Goal: Task Accomplishment & Management: Complete application form

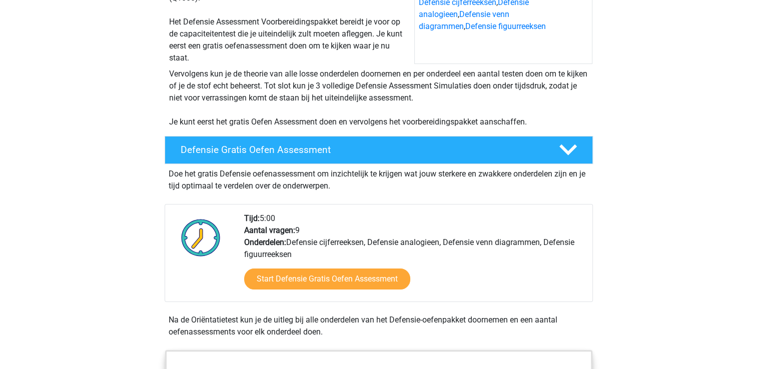
scroll to position [150, 0]
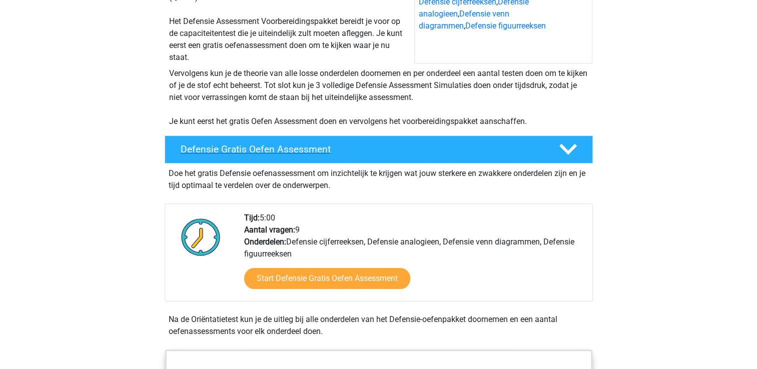
click at [545, 144] on div "Defensie Gratis Oefen Assessment" at bounding box center [361, 150] width 377 height 12
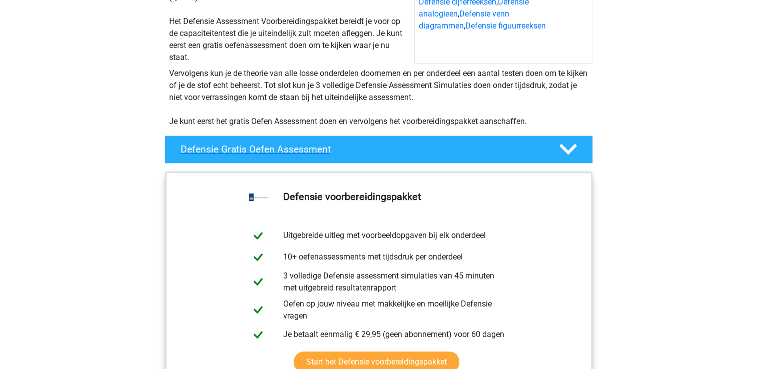
click at [545, 144] on div "Defensie Gratis Oefen Assessment" at bounding box center [361, 150] width 377 height 12
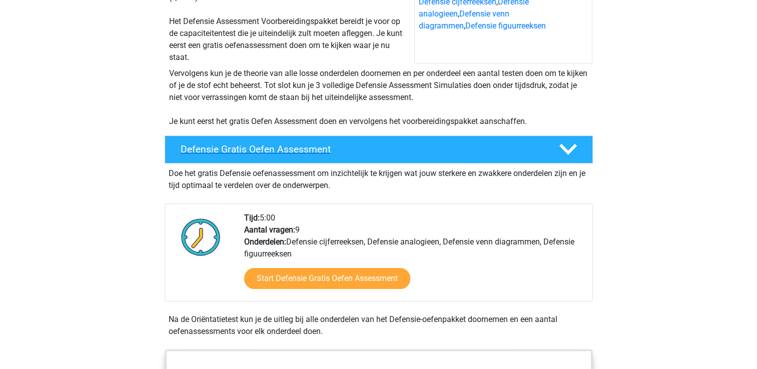
click at [545, 144] on div "Defensie Gratis Oefen Assessment" at bounding box center [361, 150] width 377 height 12
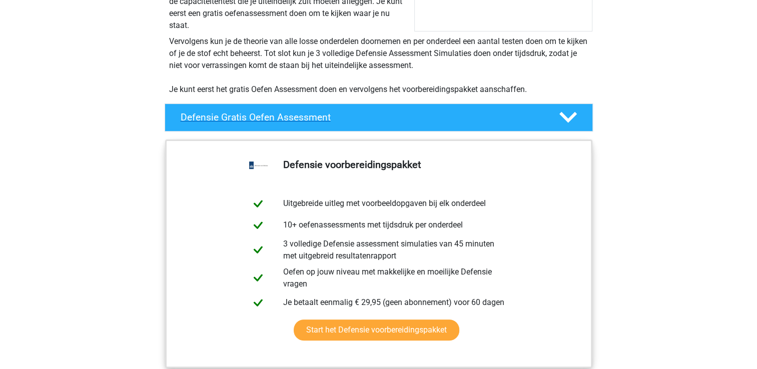
scroll to position [200, 0]
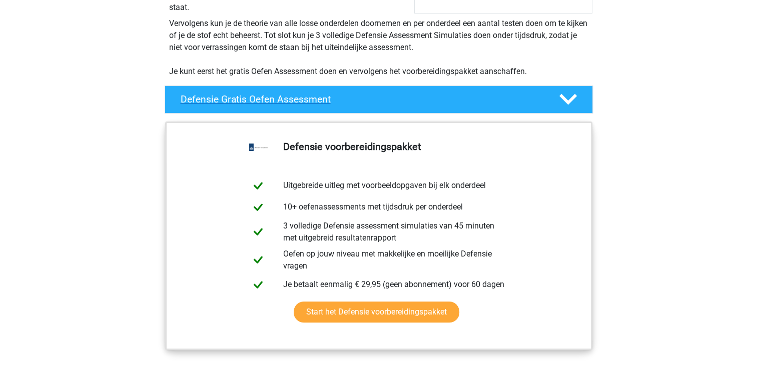
click at [501, 101] on h4 "Defensie Gratis Oefen Assessment" at bounding box center [362, 100] width 362 height 12
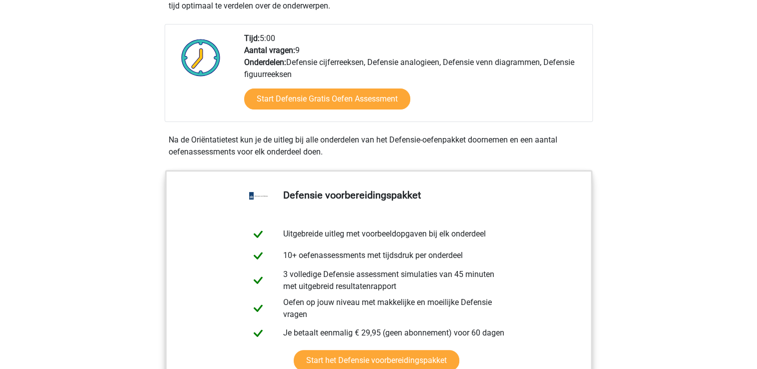
scroll to position [250, 0]
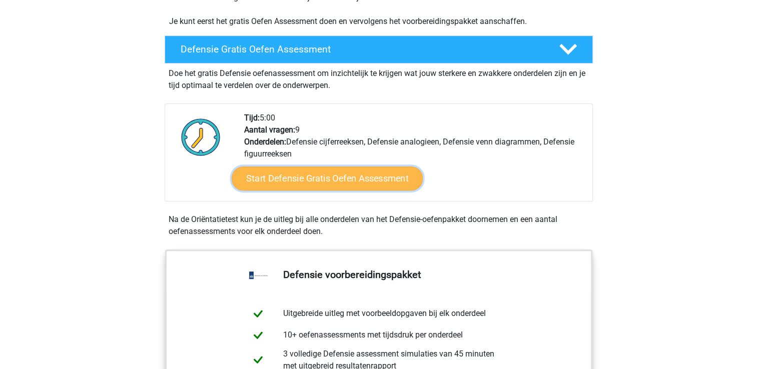
click at [354, 183] on link "Start Defensie Gratis Oefen Assessment" at bounding box center [327, 179] width 191 height 24
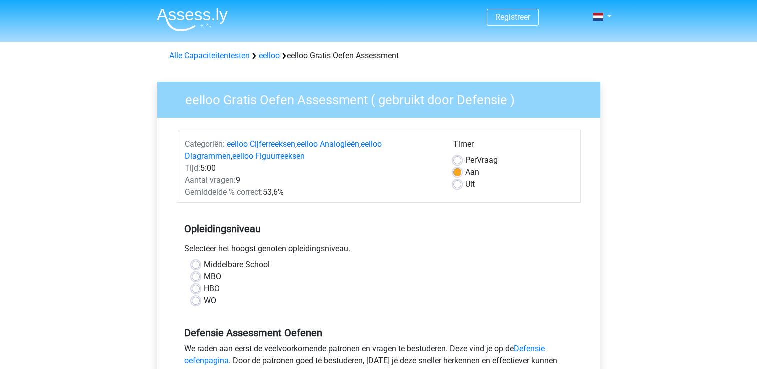
click at [200, 299] on div "WO" at bounding box center [379, 301] width 374 height 12
click at [204, 299] on label "WO" at bounding box center [210, 301] width 13 height 12
click at [197, 299] on input "WO" at bounding box center [196, 300] width 8 height 10
radio input "true"
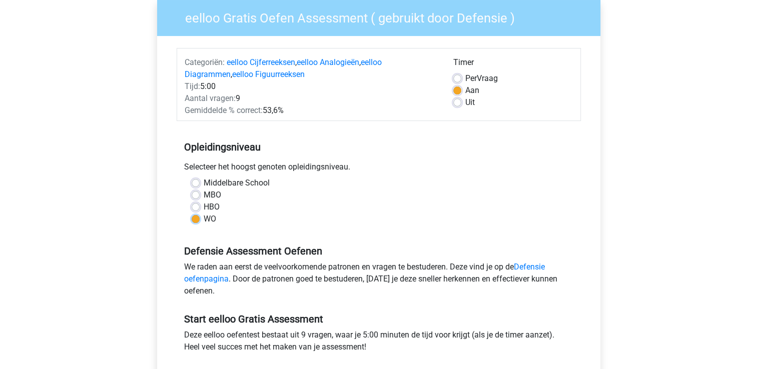
scroll to position [200, 0]
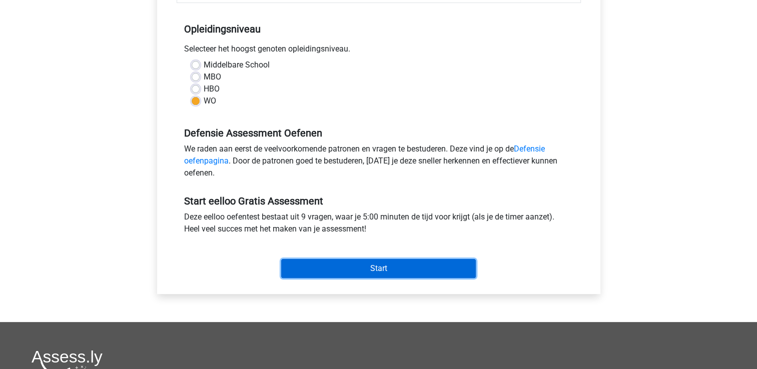
click at [333, 267] on input "Start" at bounding box center [378, 268] width 195 height 19
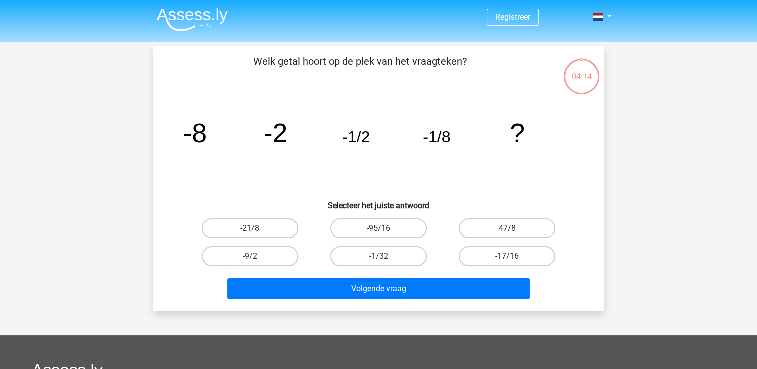
click at [518, 256] on label "-17/16" at bounding box center [507, 257] width 97 height 20
click at [514, 257] on input "-17/16" at bounding box center [510, 260] width 7 height 7
radio input "true"
click at [260, 261] on label "-9/2" at bounding box center [250, 257] width 97 height 20
click at [256, 261] on input "-9/2" at bounding box center [253, 260] width 7 height 7
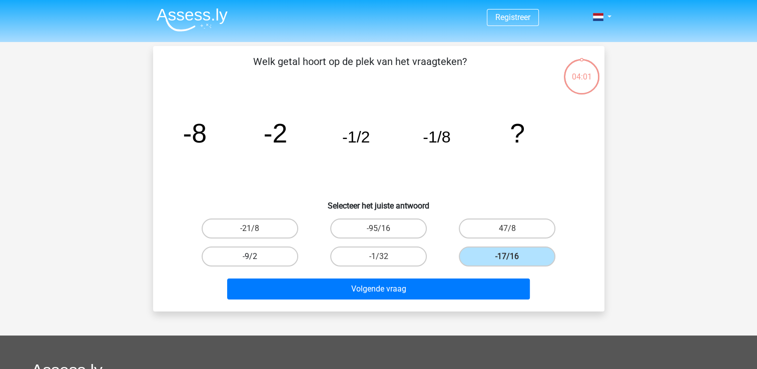
radio input "true"
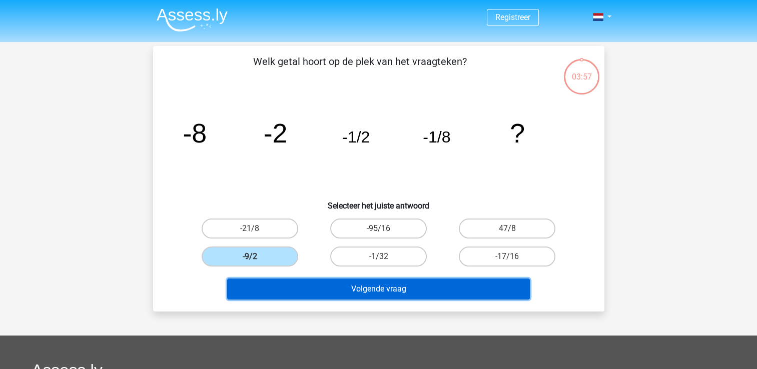
click at [334, 285] on button "Volgende vraag" at bounding box center [378, 289] width 303 height 21
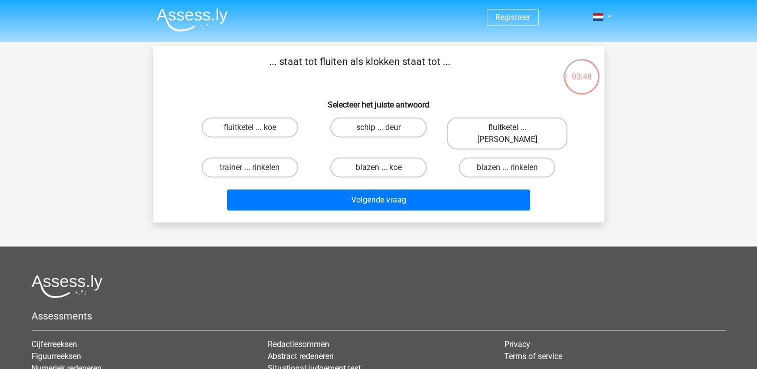
click at [526, 130] on label "fluitketel ... luiden" at bounding box center [507, 134] width 121 height 32
click at [514, 130] on input "fluitketel ... luiden" at bounding box center [510, 131] width 7 height 7
radio input "true"
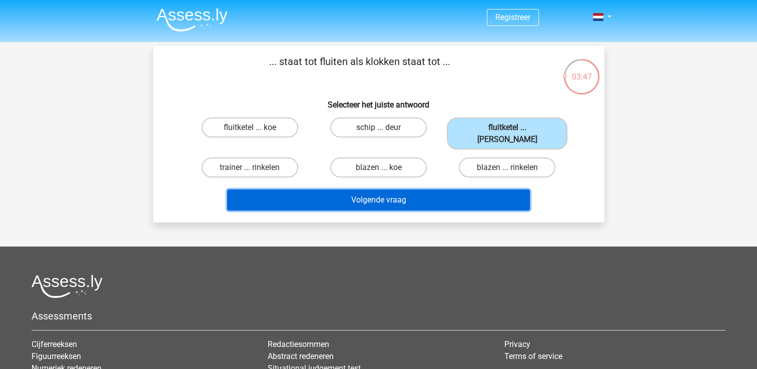
click at [489, 190] on button "Volgende vraag" at bounding box center [378, 200] width 303 height 21
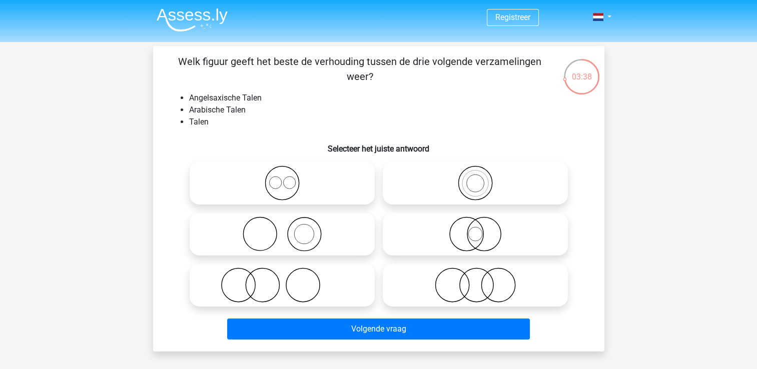
scroll to position [100, 0]
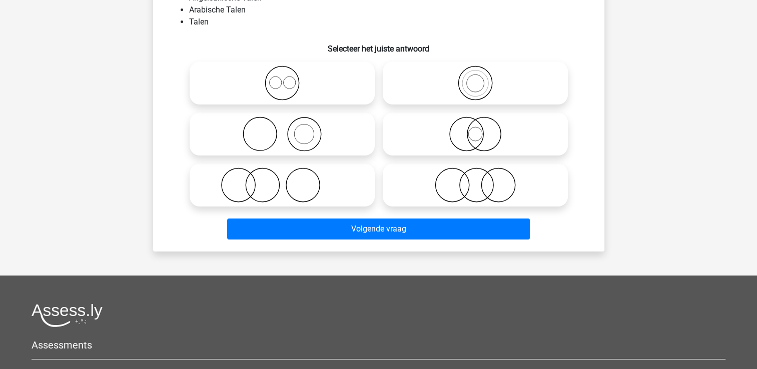
click at [310, 91] on icon at bounding box center [282, 83] width 177 height 35
click at [289, 78] on input "radio" at bounding box center [285, 75] width 7 height 7
radio input "true"
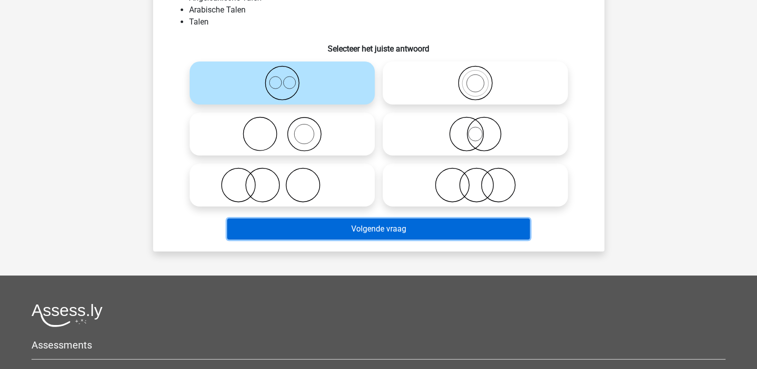
click at [383, 230] on button "Volgende vraag" at bounding box center [378, 229] width 303 height 21
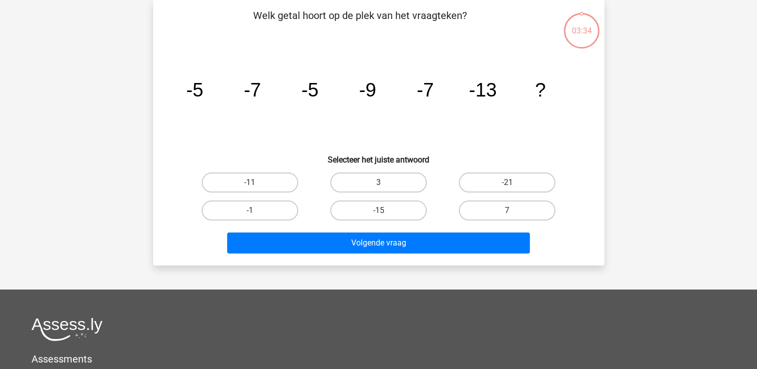
scroll to position [0, 0]
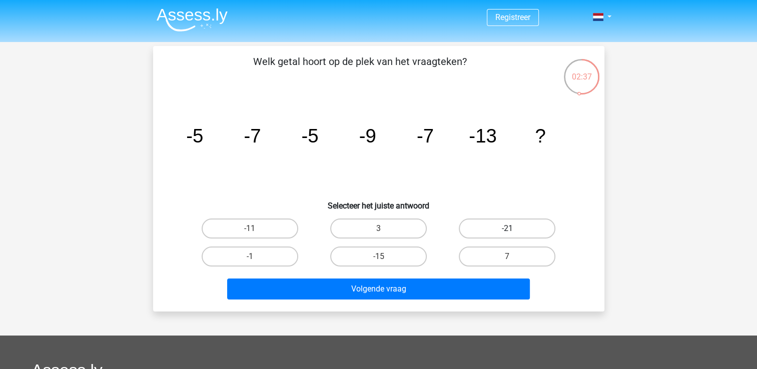
click at [515, 224] on label "-21" at bounding box center [507, 229] width 97 height 20
click at [514, 229] on input "-21" at bounding box center [510, 232] width 7 height 7
radio input "true"
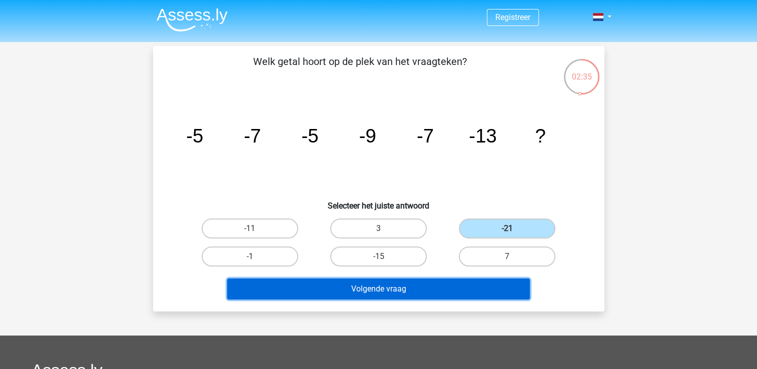
click at [478, 289] on button "Volgende vraag" at bounding box center [378, 289] width 303 height 21
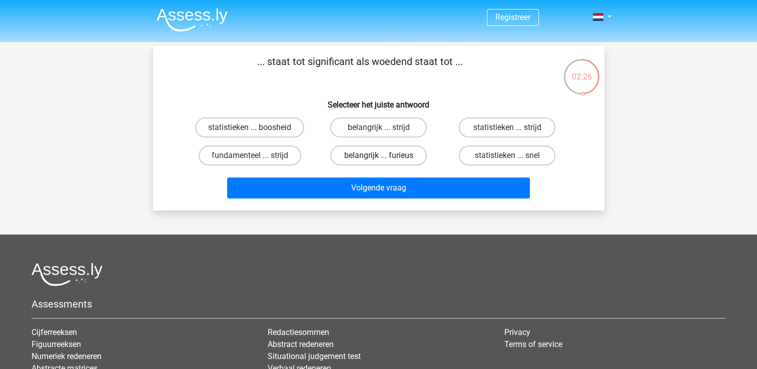
click at [397, 160] on label "belangrijk ... furieus" at bounding box center [378, 156] width 97 height 20
click at [385, 160] on input "belangrijk ... furieus" at bounding box center [381, 159] width 7 height 7
radio input "true"
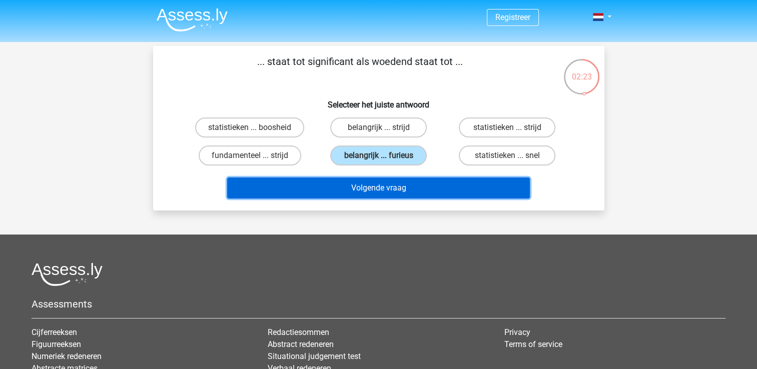
click at [426, 194] on button "Volgende vraag" at bounding box center [378, 188] width 303 height 21
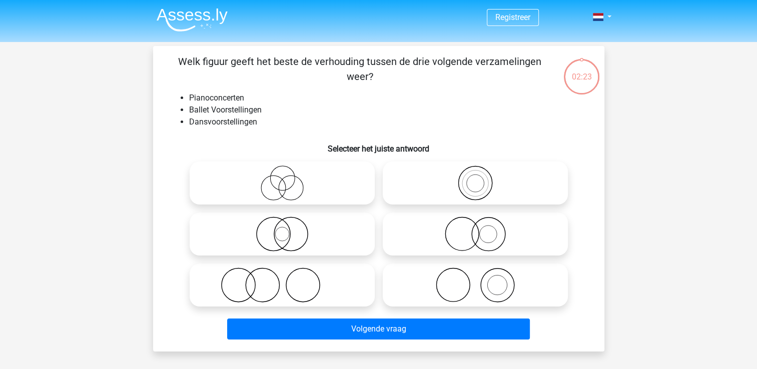
scroll to position [46, 0]
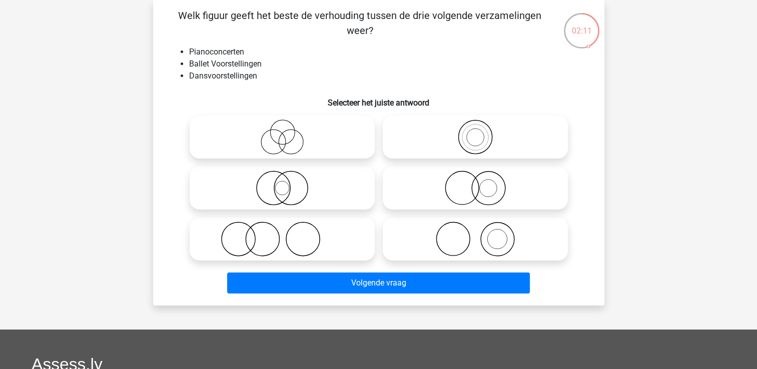
click at [295, 191] on icon at bounding box center [282, 188] width 177 height 35
click at [289, 183] on input "radio" at bounding box center [285, 180] width 7 height 7
radio input "true"
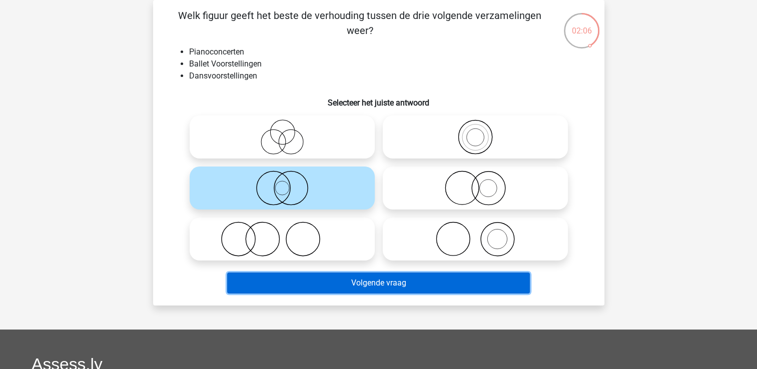
click at [373, 283] on button "Volgende vraag" at bounding box center [378, 283] width 303 height 21
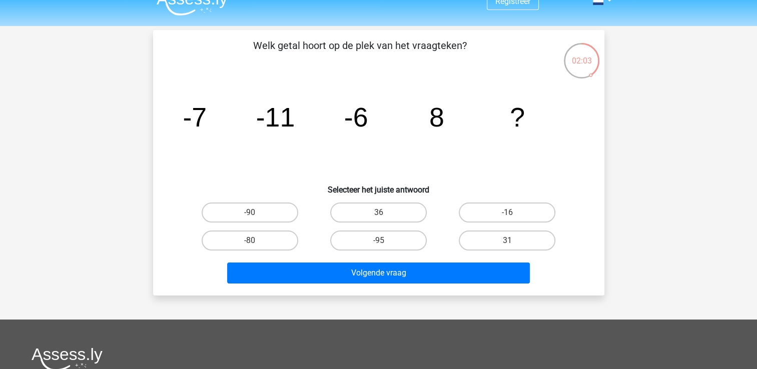
scroll to position [0, 0]
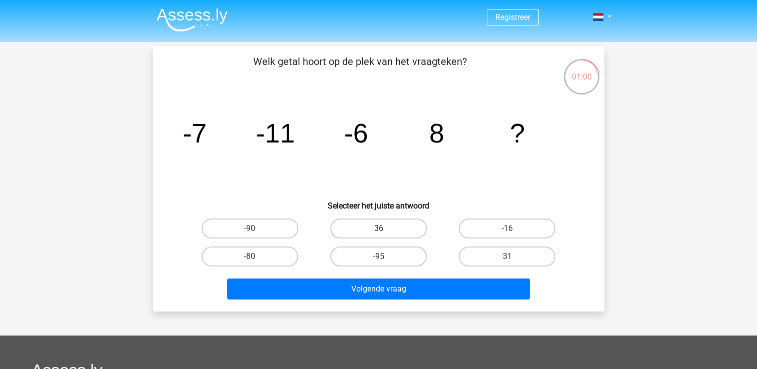
click at [388, 220] on label "36" at bounding box center [378, 229] width 97 height 20
click at [385, 229] on input "36" at bounding box center [381, 232] width 7 height 7
radio input "true"
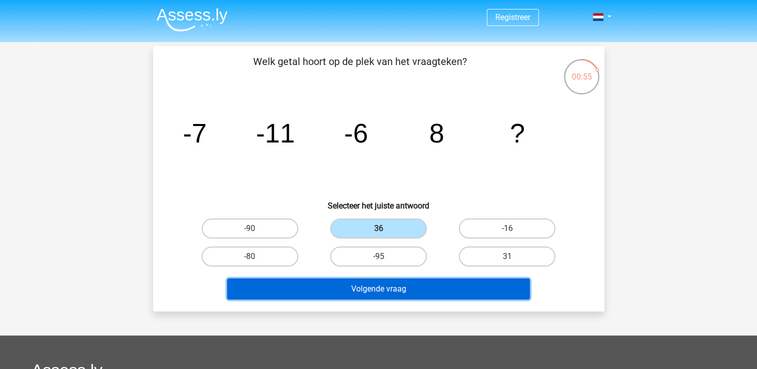
click at [472, 296] on button "Volgende vraag" at bounding box center [378, 289] width 303 height 21
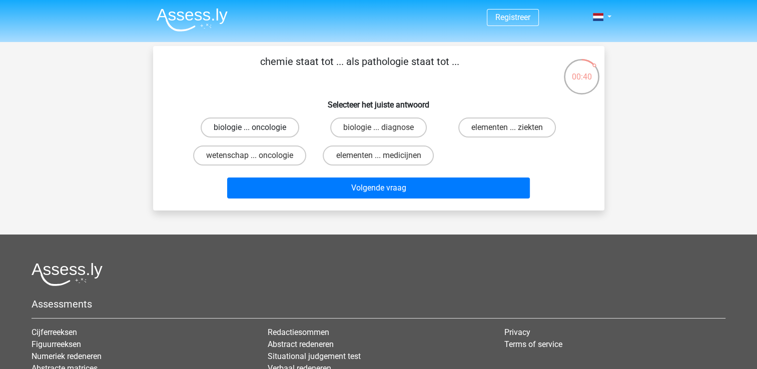
click at [274, 130] on label "biologie ... oncologie" at bounding box center [250, 128] width 99 height 20
click at [256, 130] on input "biologie ... oncologie" at bounding box center [253, 131] width 7 height 7
radio input "true"
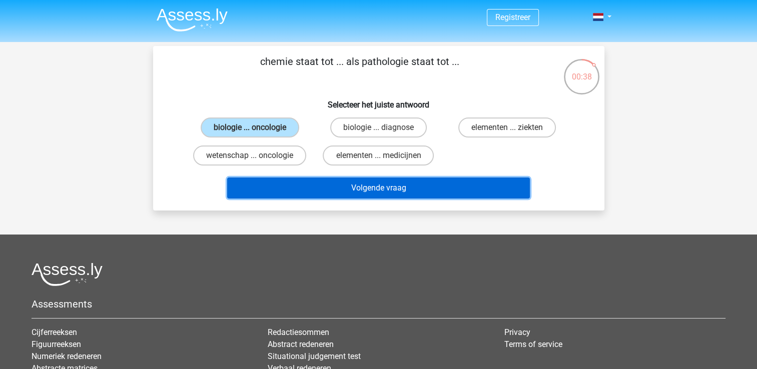
click at [336, 187] on button "Volgende vraag" at bounding box center [378, 188] width 303 height 21
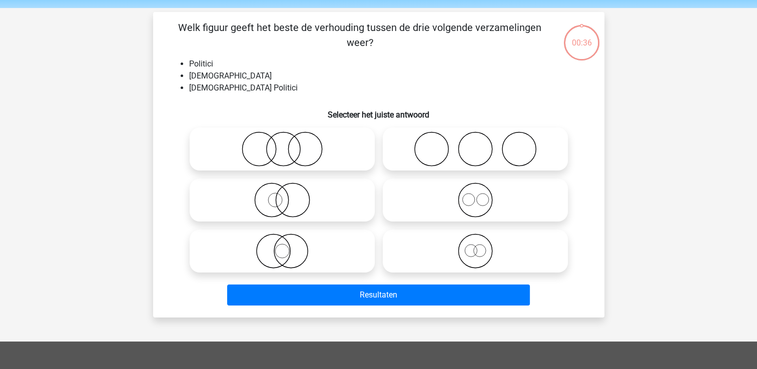
scroll to position [46, 0]
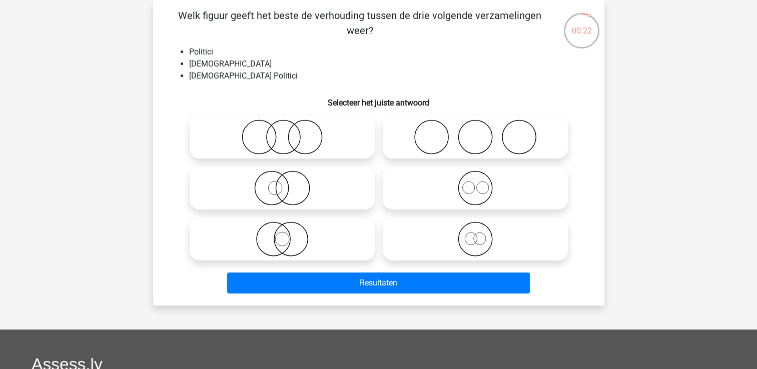
click at [299, 143] on icon at bounding box center [282, 137] width 177 height 35
click at [289, 132] on input "radio" at bounding box center [285, 129] width 7 height 7
radio input "true"
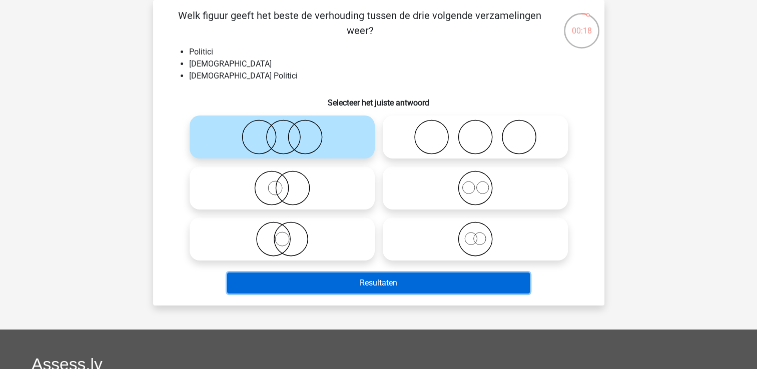
click at [412, 286] on button "Resultaten" at bounding box center [378, 283] width 303 height 21
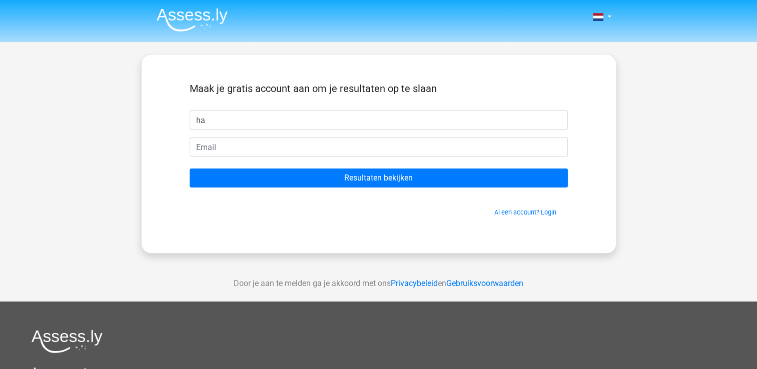
type input "h"
type input "[PERSON_NAME]"
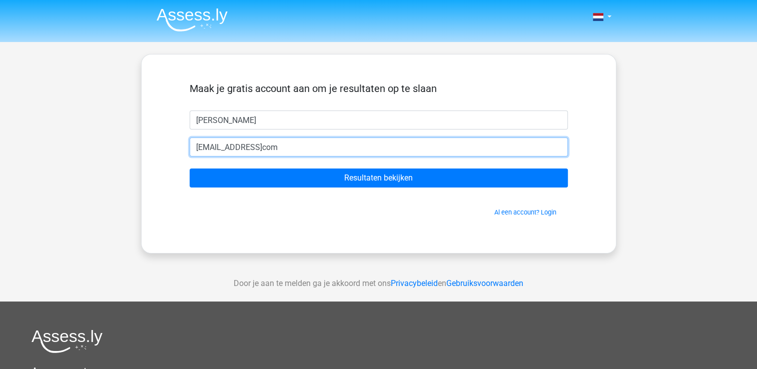
click at [286, 151] on input "[EMAIL_ADDRESS]com" at bounding box center [379, 147] width 378 height 19
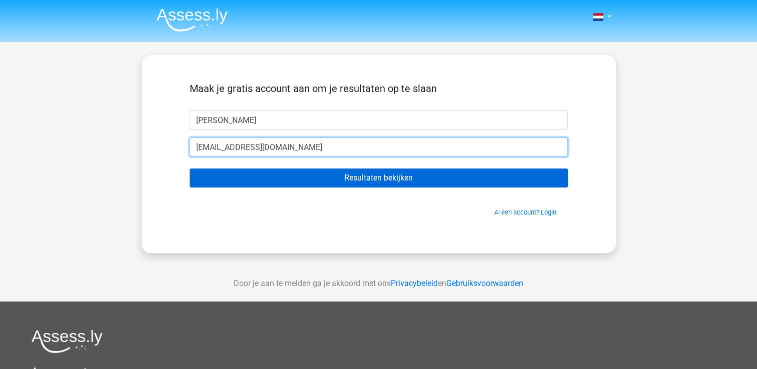
type input "[EMAIL_ADDRESS][DOMAIN_NAME]"
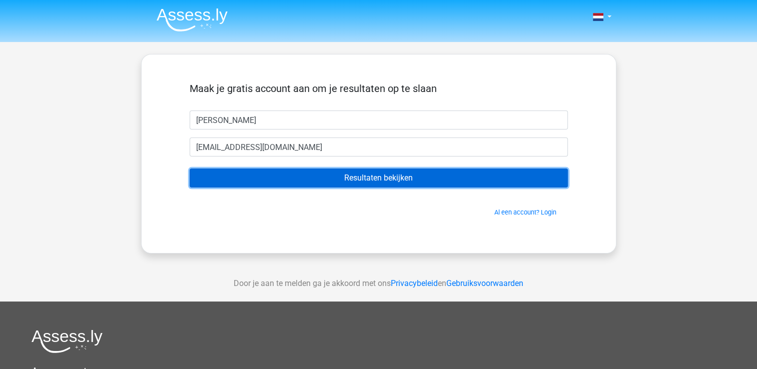
click at [325, 175] on input "Resultaten bekijken" at bounding box center [379, 178] width 378 height 19
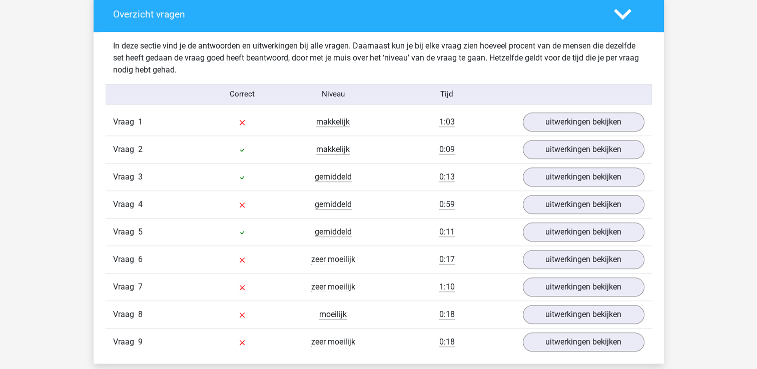
scroll to position [1051, 0]
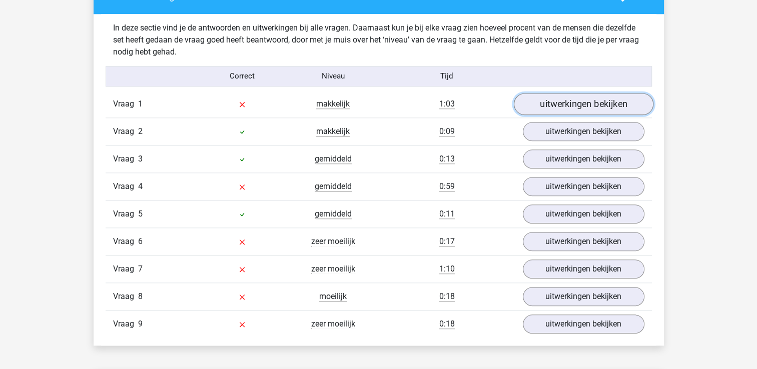
click at [596, 104] on link "uitwerkingen bekijken" at bounding box center [583, 104] width 140 height 22
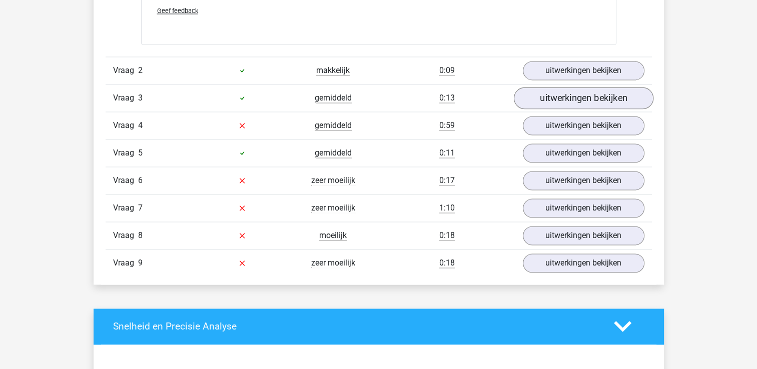
scroll to position [1551, 0]
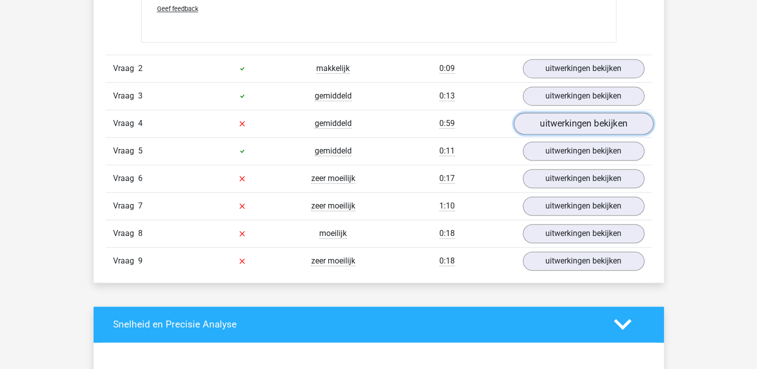
click at [566, 122] on link "uitwerkingen bekijken" at bounding box center [583, 124] width 140 height 22
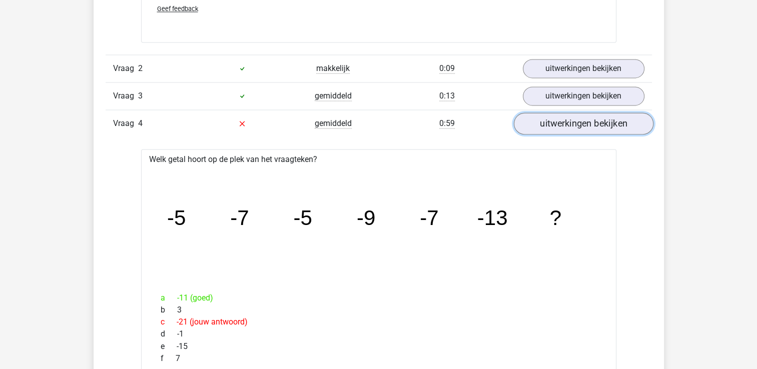
scroll to position [1601, 0]
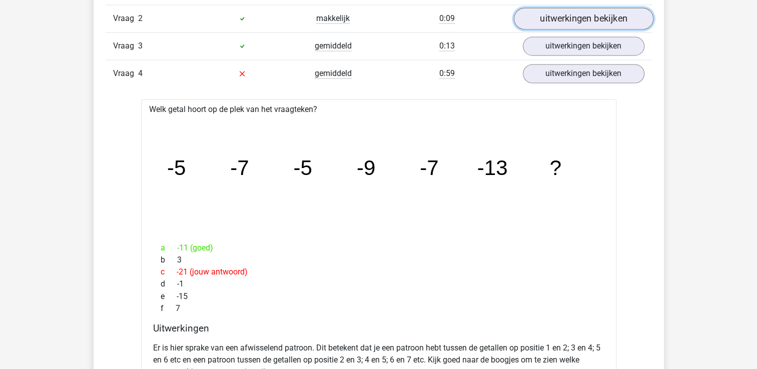
click at [588, 14] on link "uitwerkingen bekijken" at bounding box center [583, 19] width 140 height 22
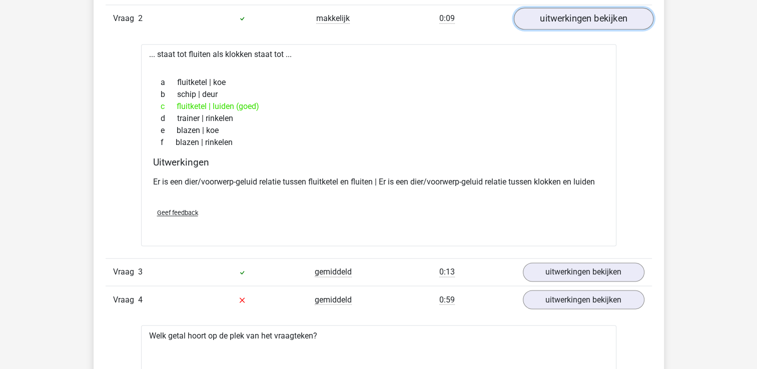
click at [588, 19] on link "uitwerkingen bekijken" at bounding box center [583, 19] width 140 height 22
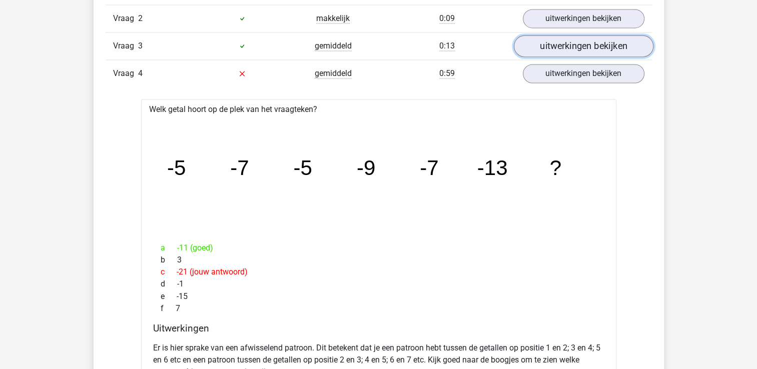
click at [585, 49] on link "uitwerkingen bekijken" at bounding box center [583, 46] width 140 height 22
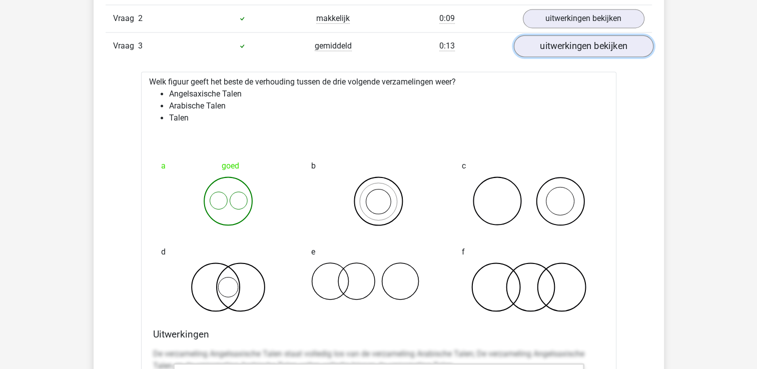
click at [585, 48] on link "uitwerkingen bekijken" at bounding box center [583, 46] width 140 height 22
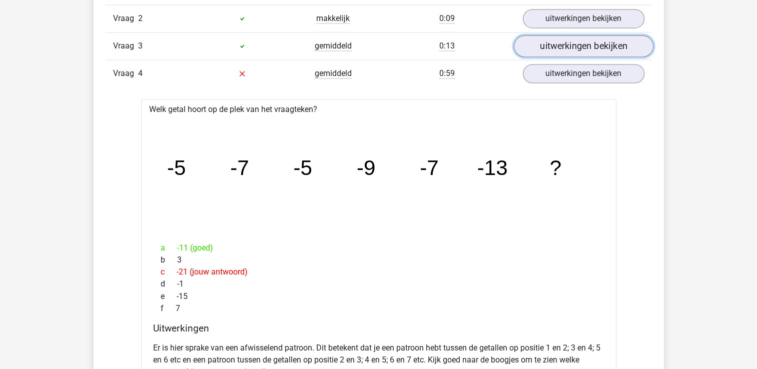
click at [585, 48] on link "uitwerkingen bekijken" at bounding box center [583, 46] width 140 height 22
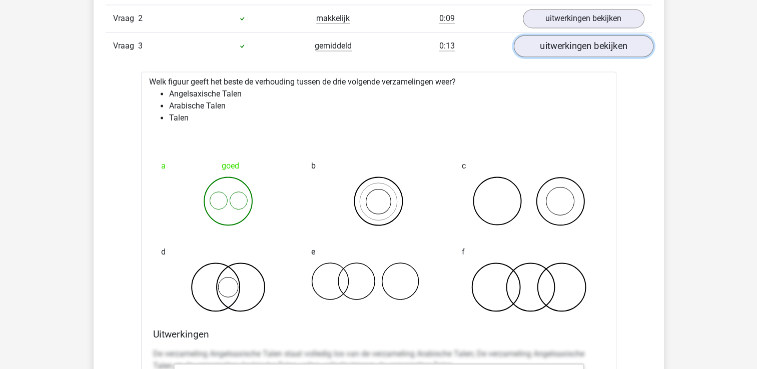
click at [617, 53] on link "uitwerkingen bekijken" at bounding box center [583, 46] width 140 height 22
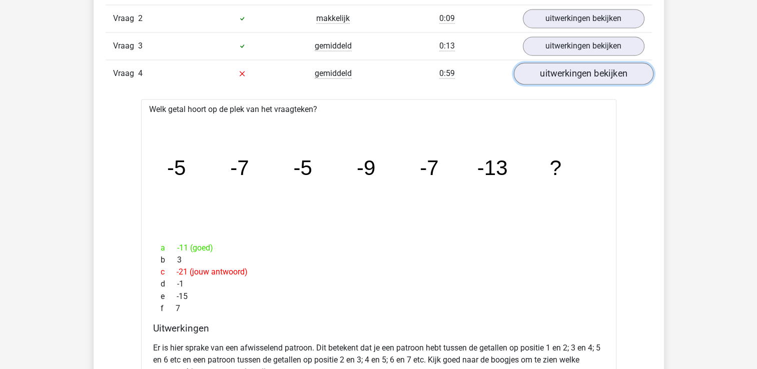
click at [552, 76] on link "uitwerkingen bekijken" at bounding box center [583, 74] width 140 height 22
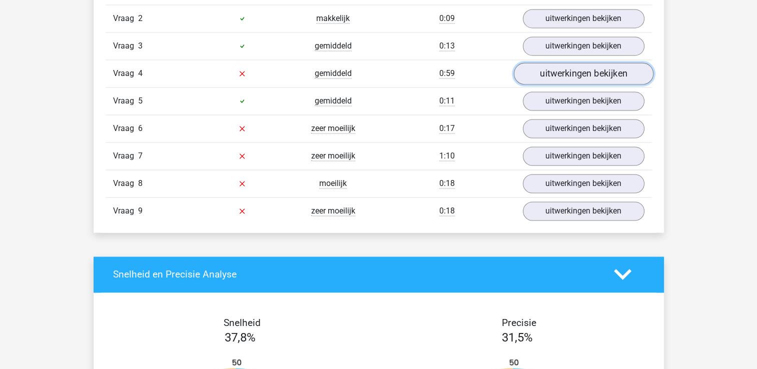
click at [552, 76] on link "uitwerkingen bekijken" at bounding box center [583, 74] width 140 height 22
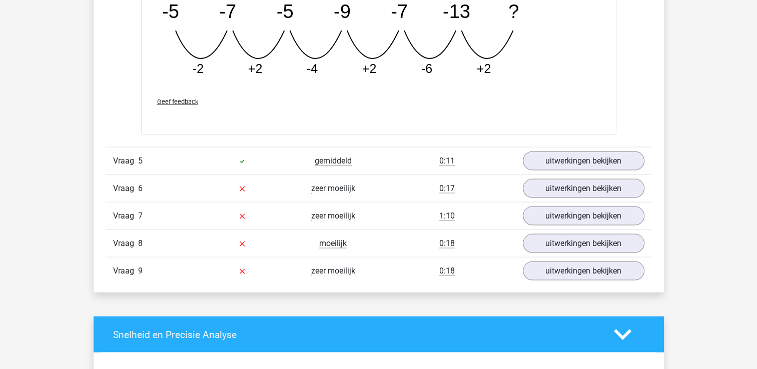
scroll to position [2052, 0]
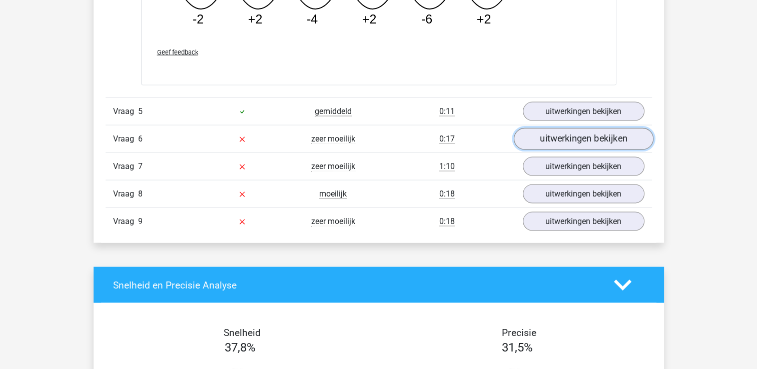
click at [557, 135] on link "uitwerkingen bekijken" at bounding box center [583, 140] width 140 height 22
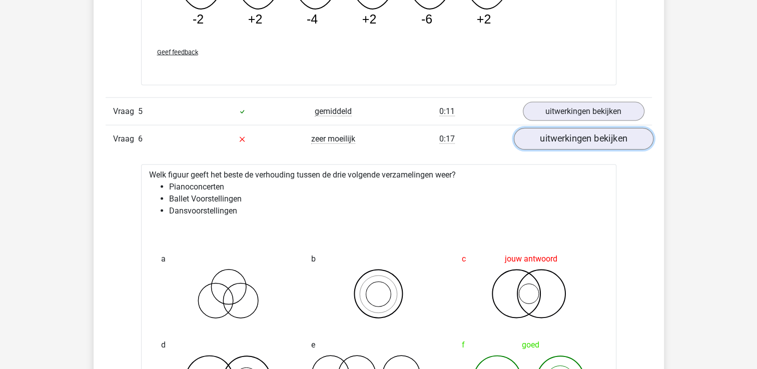
click at [557, 139] on link "uitwerkingen bekijken" at bounding box center [583, 140] width 140 height 22
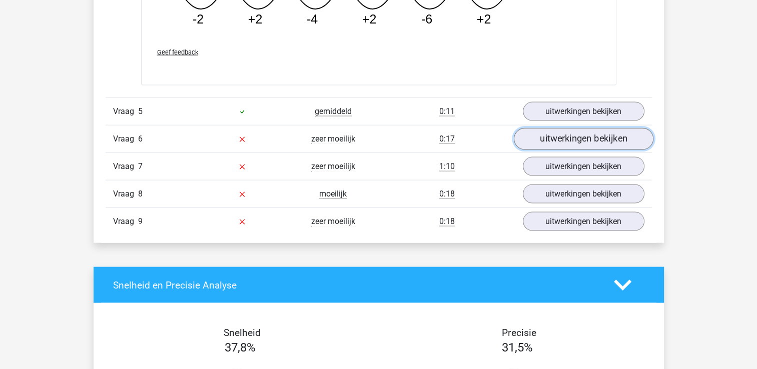
click at [557, 144] on link "uitwerkingen bekijken" at bounding box center [583, 140] width 140 height 22
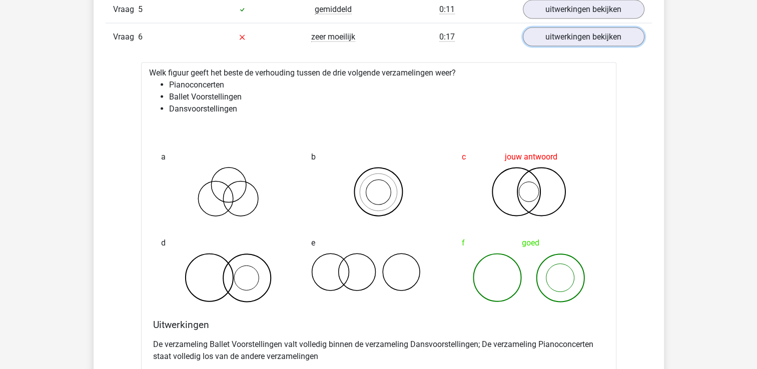
scroll to position [2102, 0]
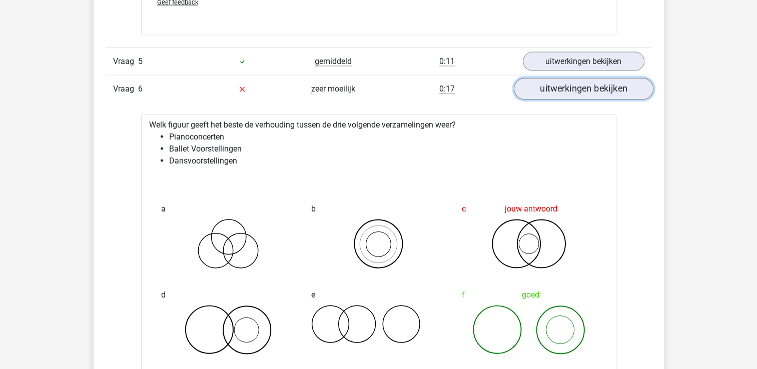
click at [551, 83] on link "uitwerkingen bekijken" at bounding box center [583, 90] width 140 height 22
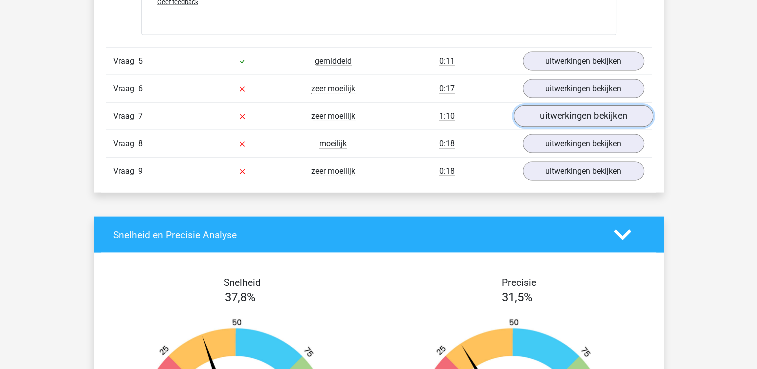
click at [549, 109] on link "uitwerkingen bekijken" at bounding box center [583, 117] width 140 height 22
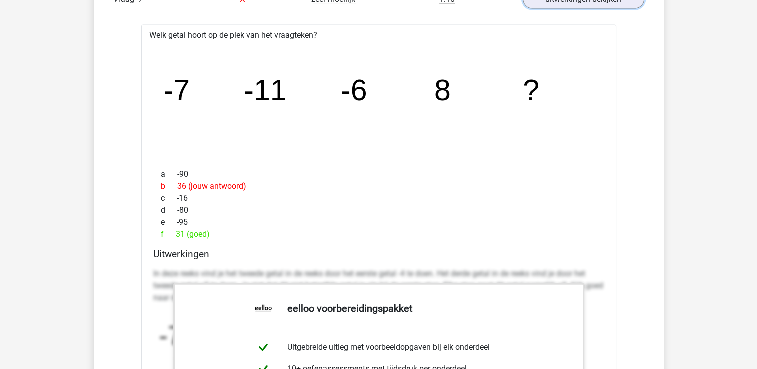
scroll to position [2202, 0]
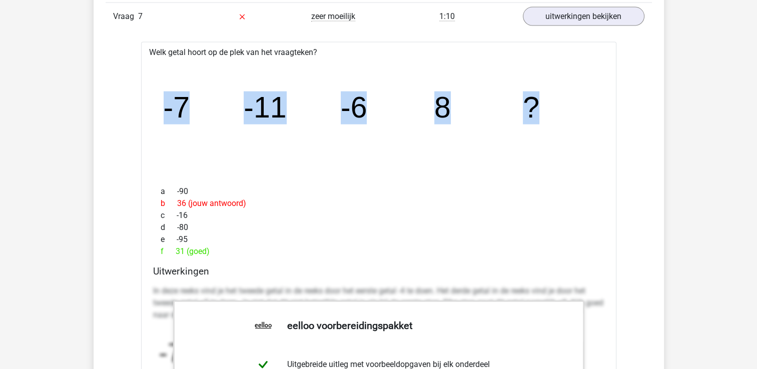
drag, startPoint x: 153, startPoint y: 96, endPoint x: 594, endPoint y: 130, distance: 442.7
click at [594, 130] on div "image/svg+xml -7 -11 -6 8 ?" at bounding box center [378, 118] width 459 height 119
copy g "-7 -11 -6 8 ?"
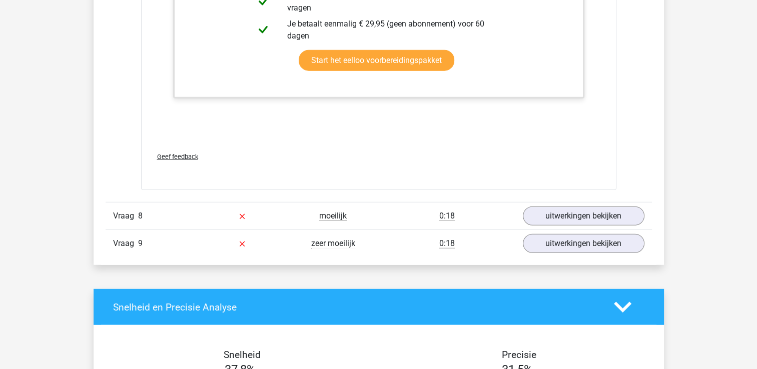
scroll to position [2852, 0]
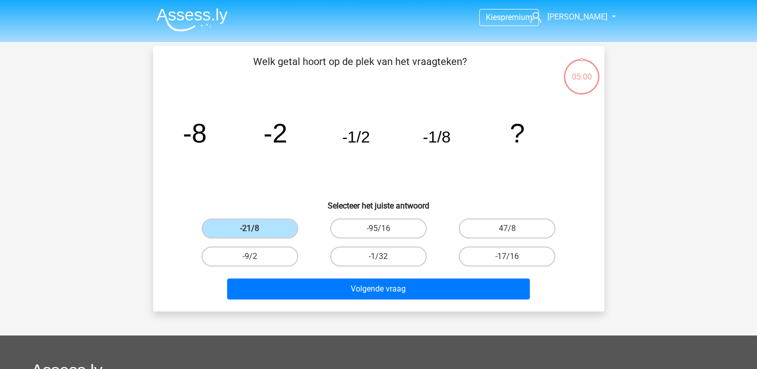
scroll to position [46, 0]
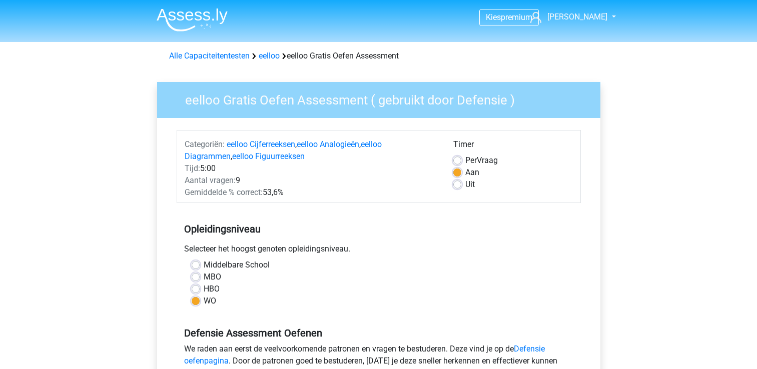
scroll to position [200, 0]
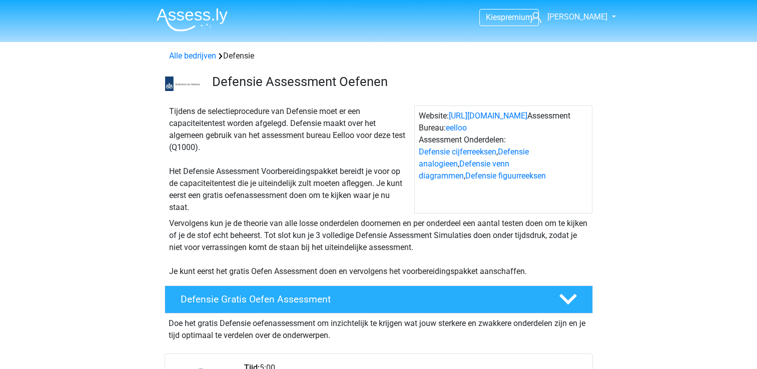
scroll to position [250, 0]
